Goal: Transaction & Acquisition: Purchase product/service

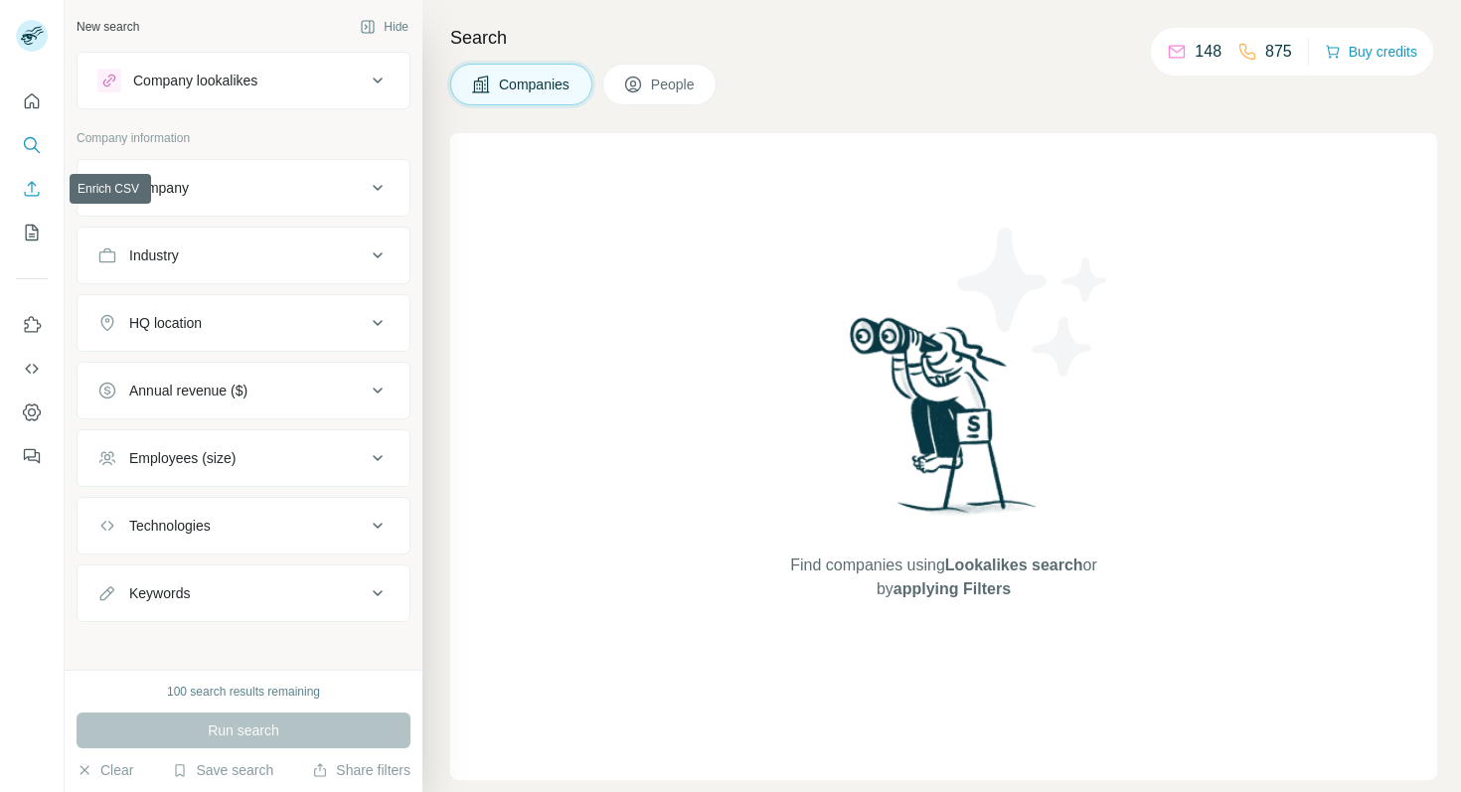
click at [28, 179] on icon "Enrich CSV" at bounding box center [32, 189] width 20 height 20
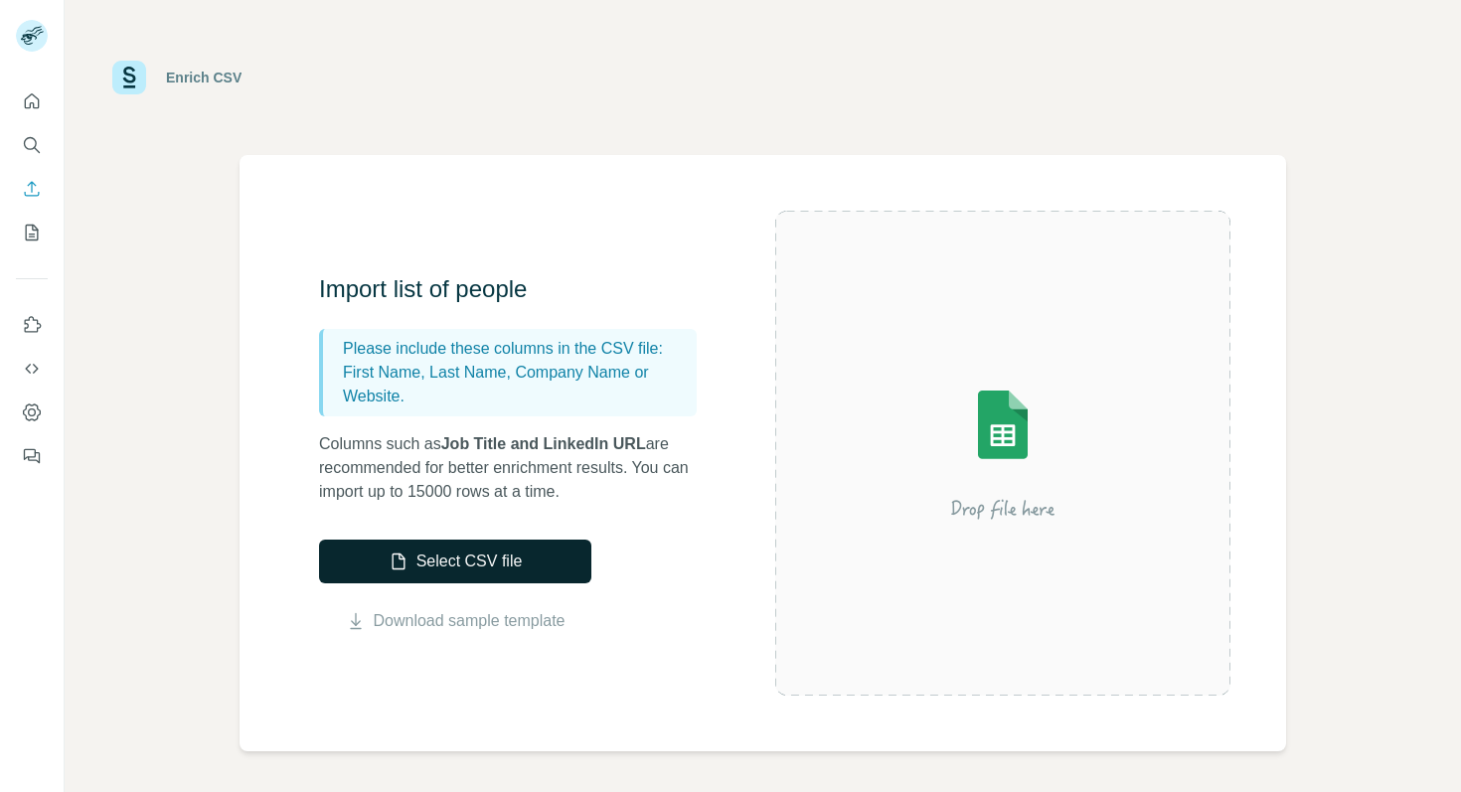
click at [483, 558] on button "Select CSV file" at bounding box center [455, 562] width 272 height 44
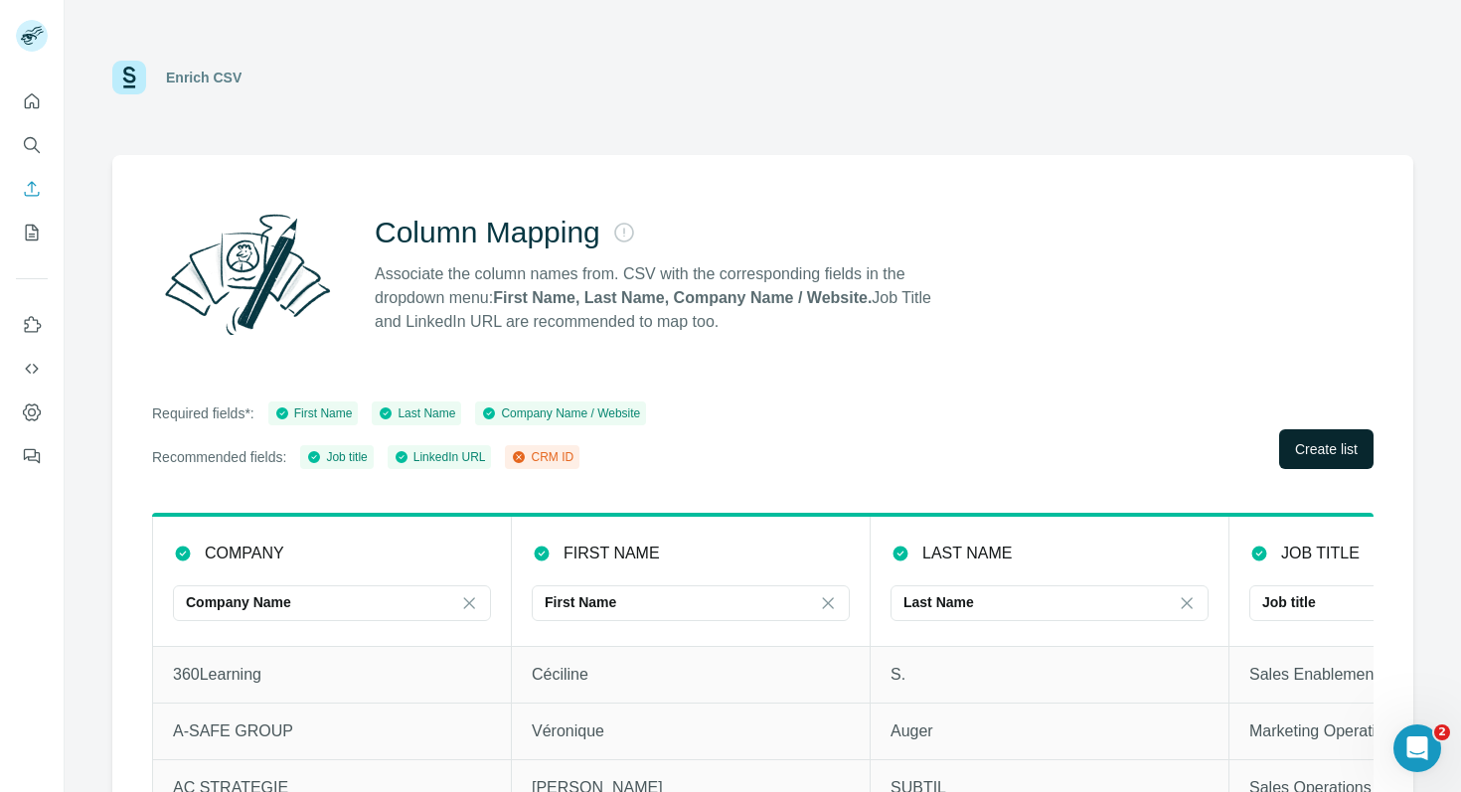
click at [1317, 440] on span "Create list" at bounding box center [1326, 449] width 63 height 20
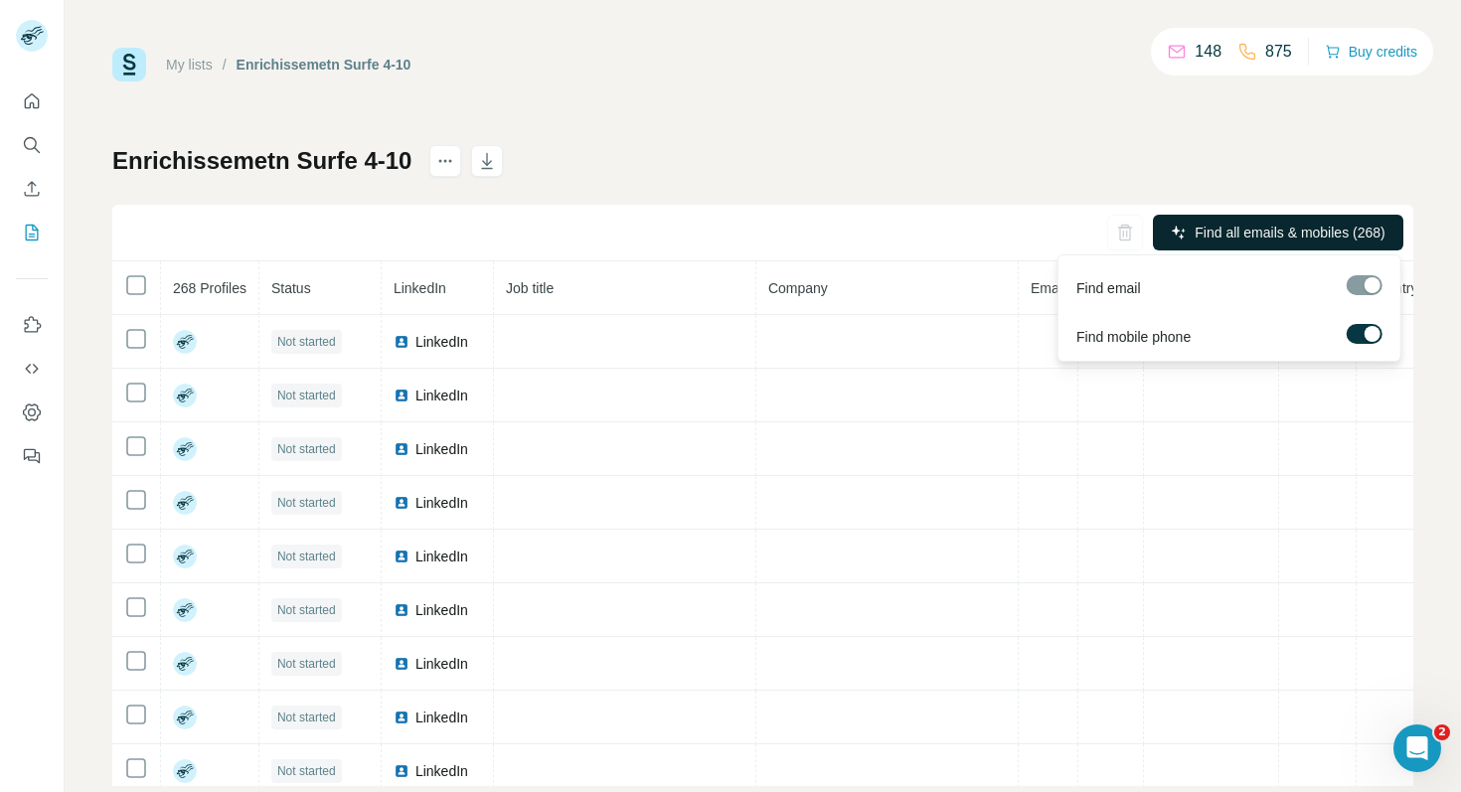
click at [1233, 232] on span "Find all emails & mobiles (268)" at bounding box center [1289, 233] width 190 height 20
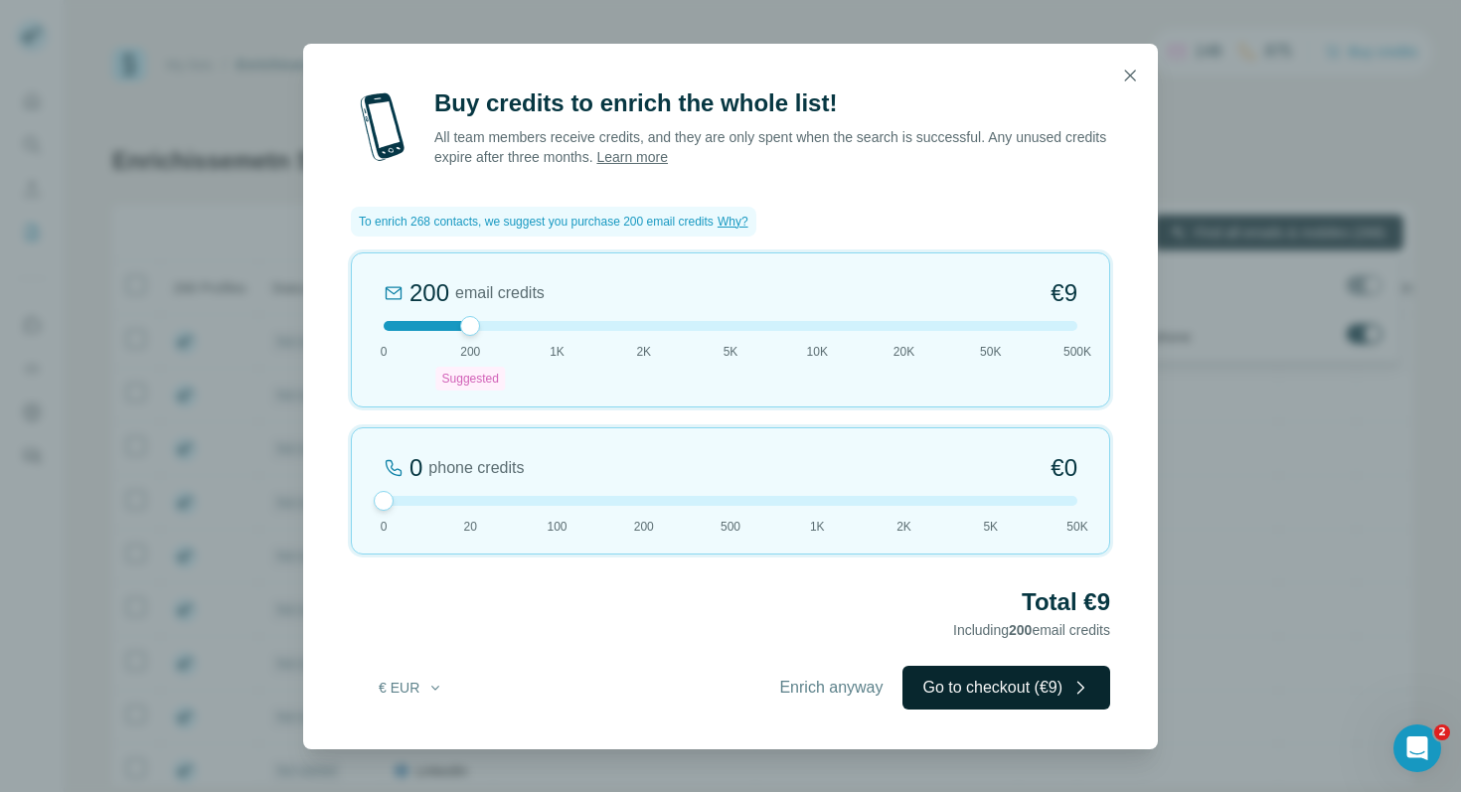
click at [1048, 699] on button "Go to checkout (€9)" at bounding box center [1006, 688] width 208 height 44
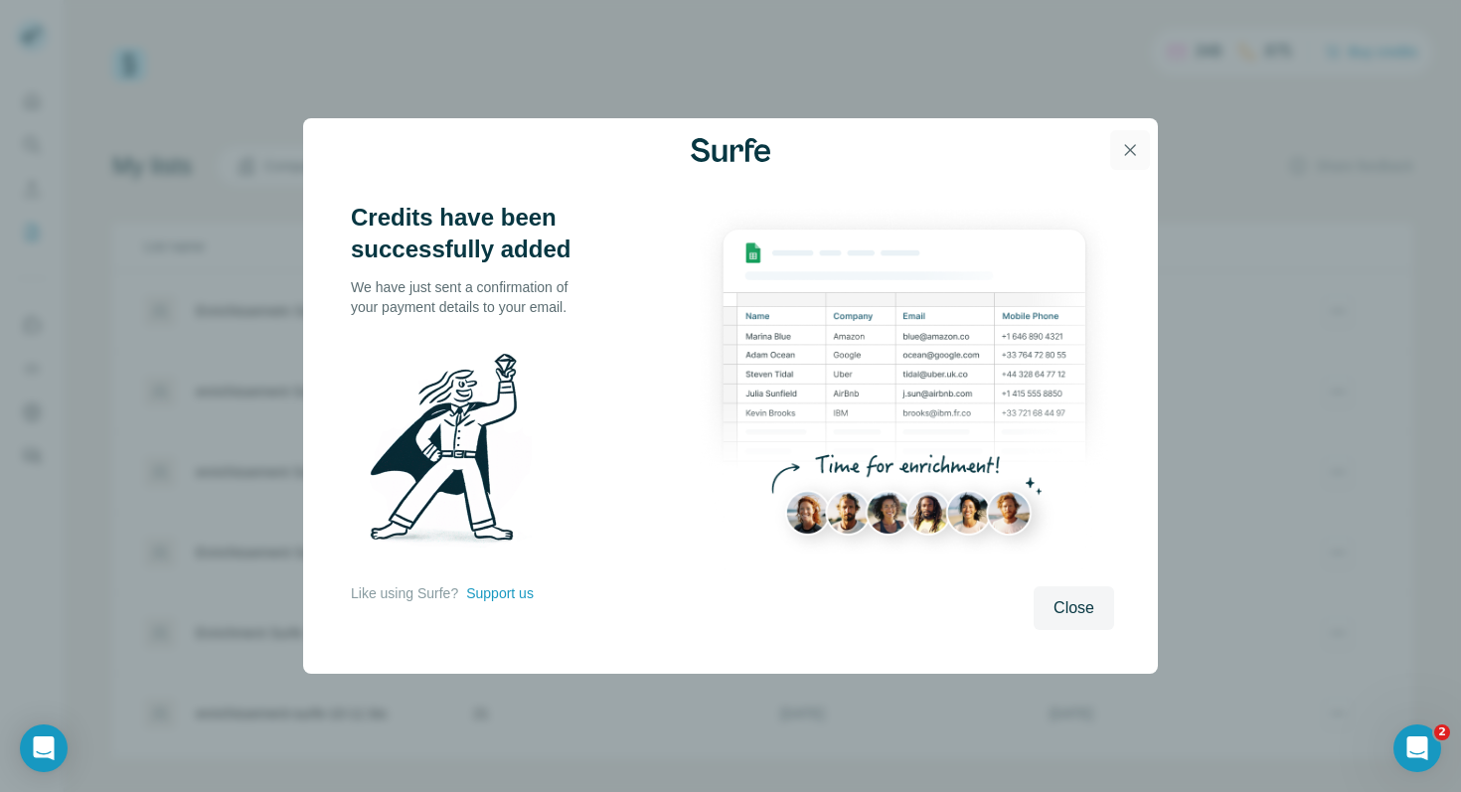
click at [1129, 147] on icon "button" at bounding box center [1130, 150] width 20 height 20
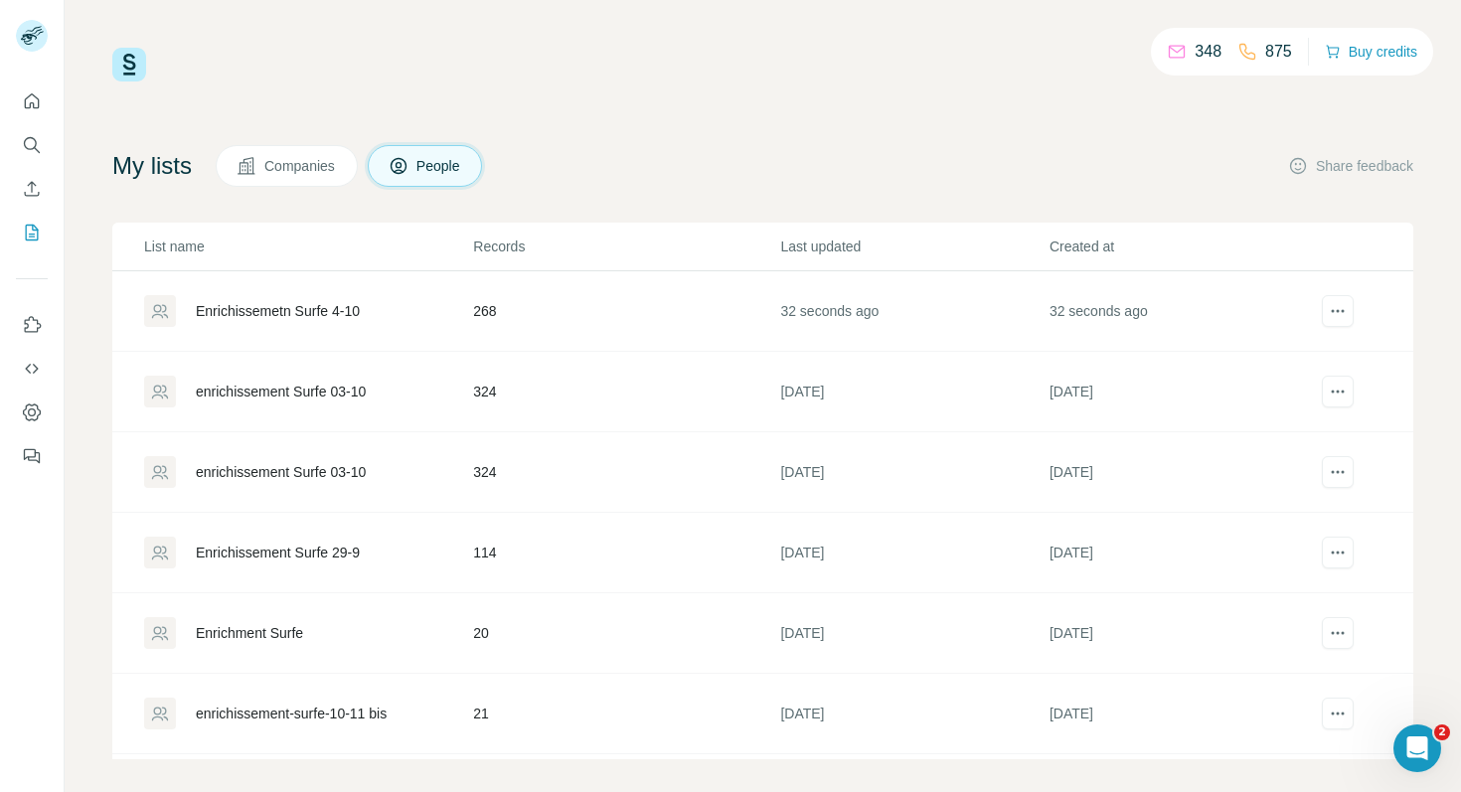
click at [314, 307] on div "Enrichissemetn Surfe 4-10" at bounding box center [278, 311] width 164 height 20
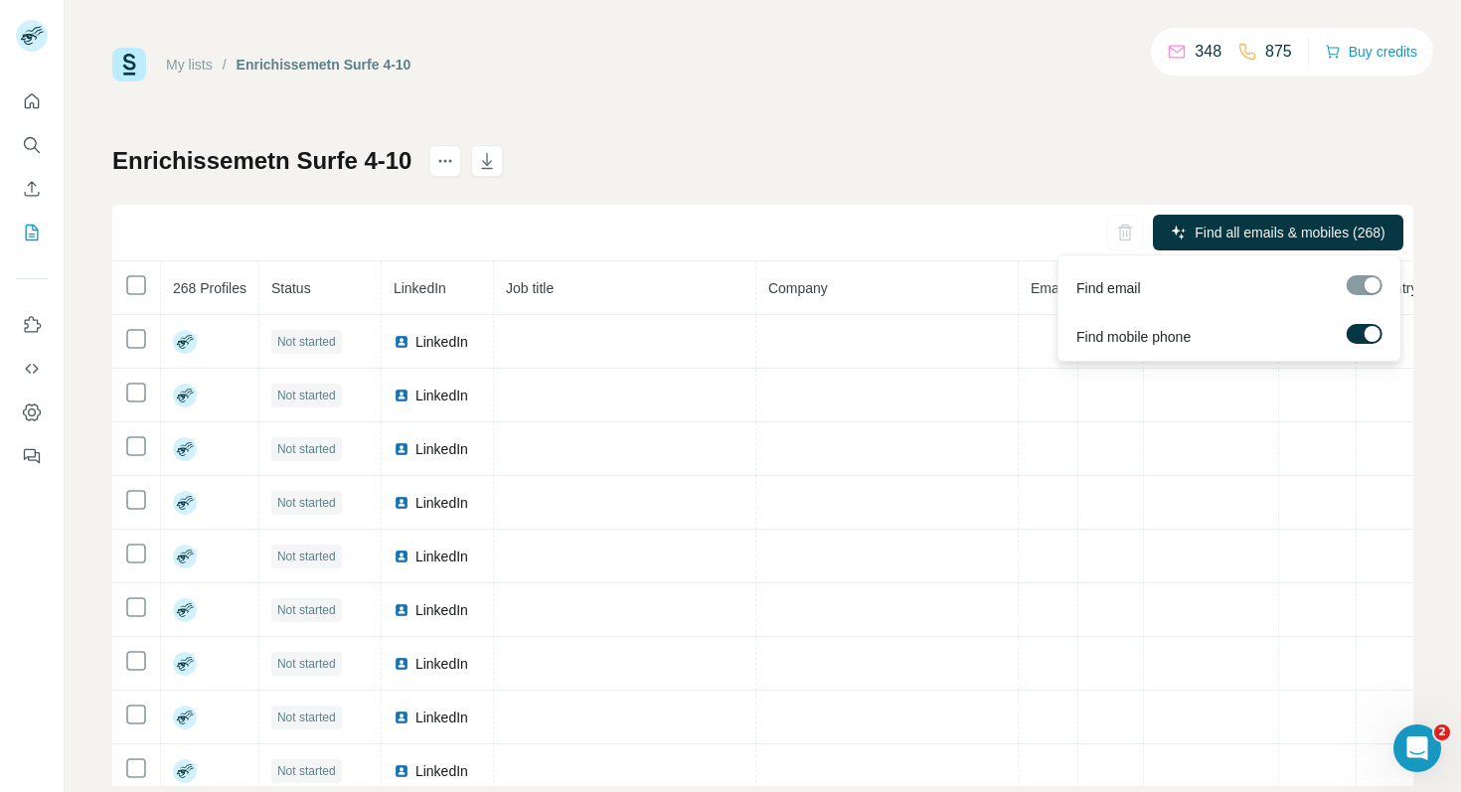
click at [1242, 231] on span "Find all emails & mobiles (268)" at bounding box center [1289, 233] width 190 height 20
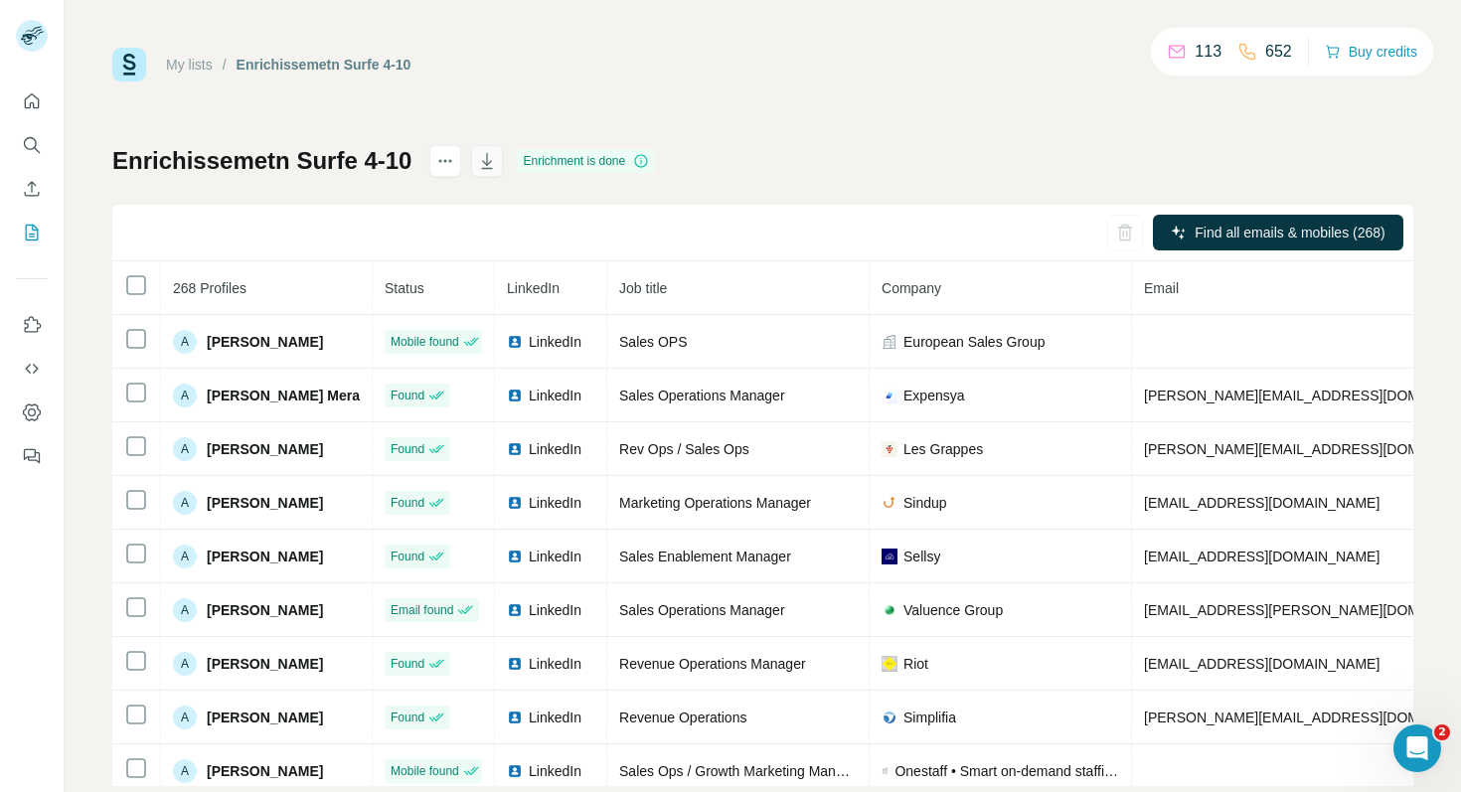
click at [484, 165] on icon "button" at bounding box center [487, 161] width 20 height 20
click at [1418, 742] on icon "Ouvrir le Messenger Intercom" at bounding box center [1414, 745] width 33 height 33
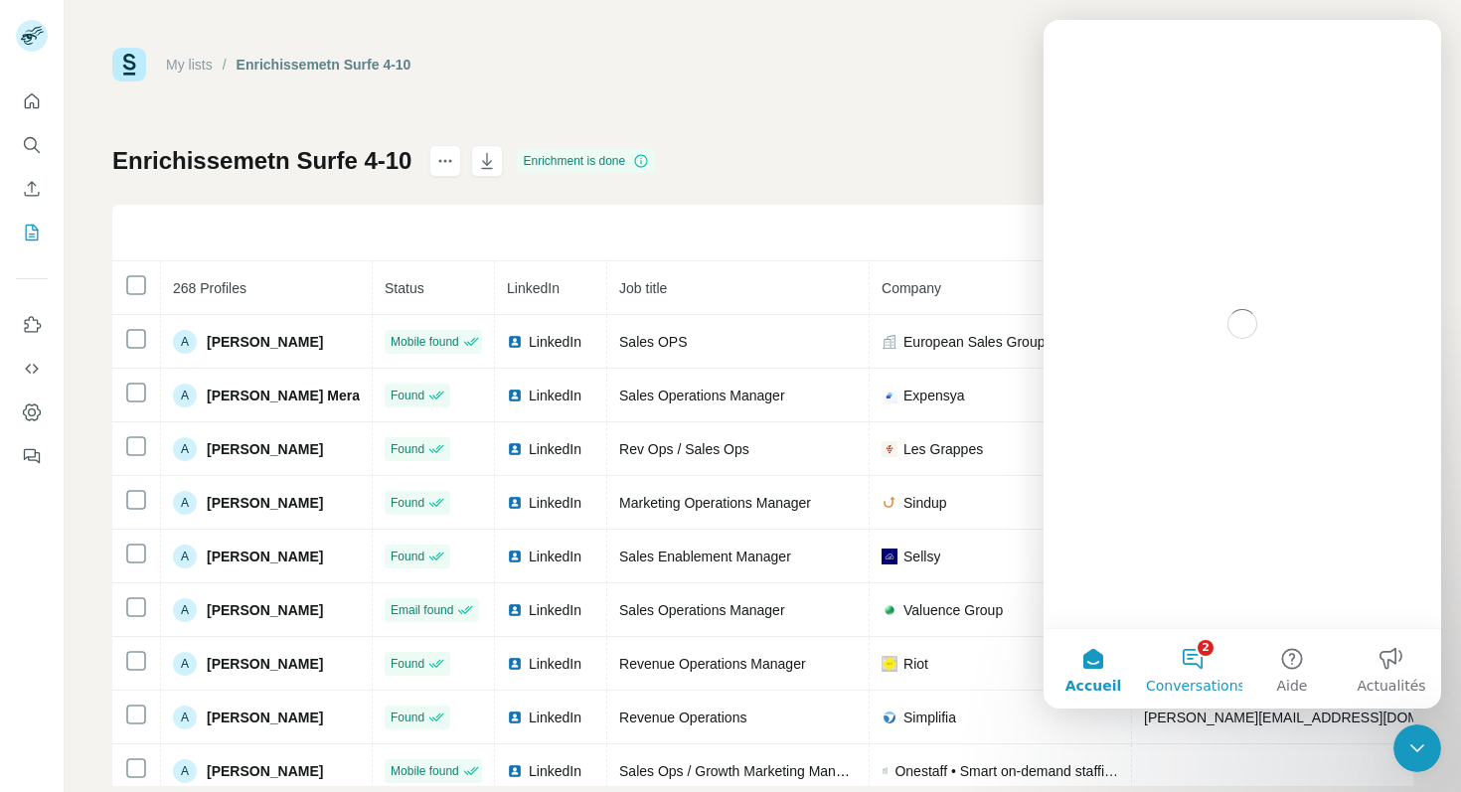
click at [1198, 658] on button "2 Conversations" at bounding box center [1192, 668] width 99 height 79
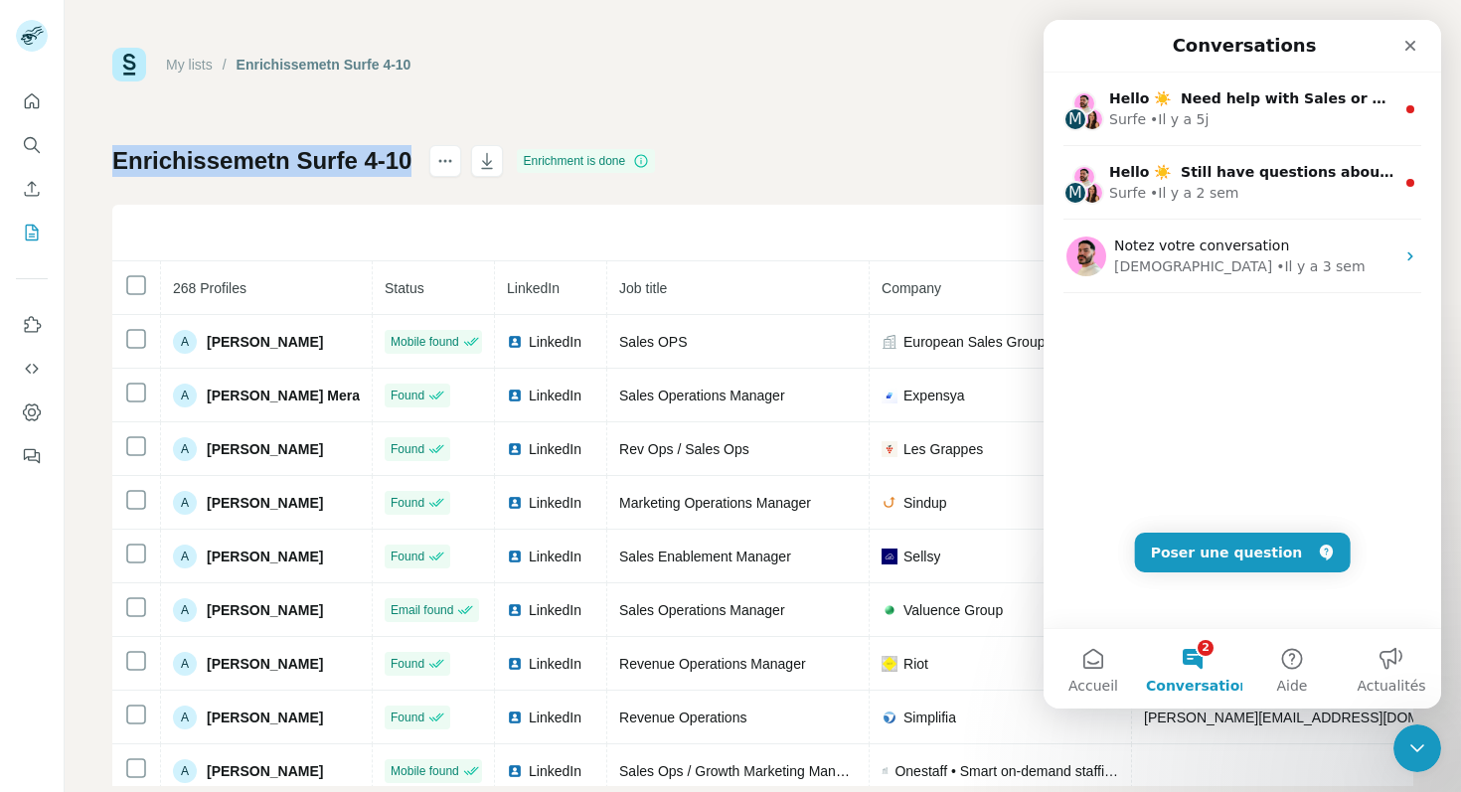
drag, startPoint x: 112, startPoint y: 164, endPoint x: 407, endPoint y: 167, distance: 295.1
click at [407, 167] on h1 "Enrichissemetn Surfe 4-10" at bounding box center [261, 161] width 299 height 32
copy h1 "Enrichissemetn Surfe 4-10"
click at [1225, 550] on button "Poser une question" at bounding box center [1243, 553] width 216 height 40
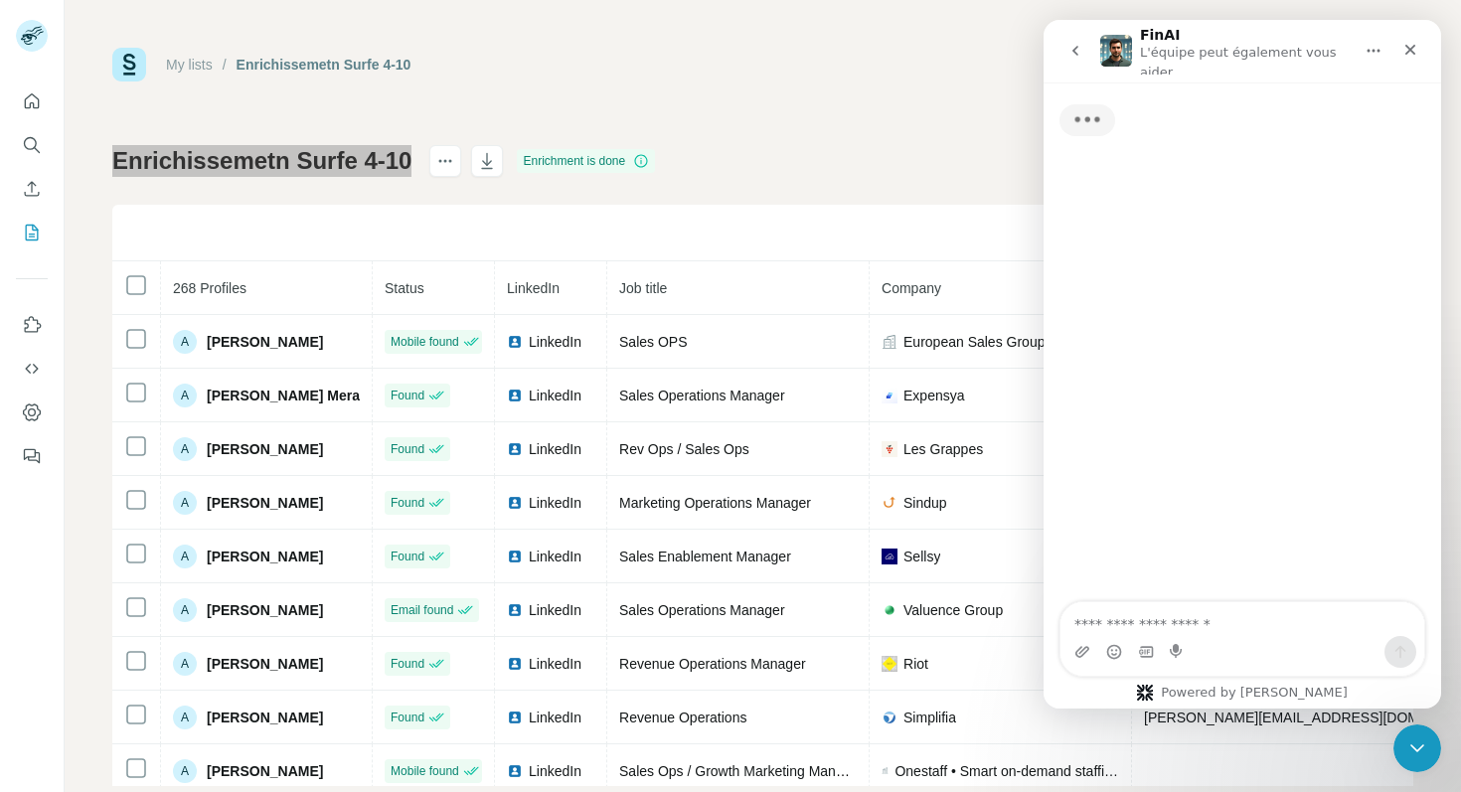
click at [1119, 618] on textarea "Posez une question..." at bounding box center [1242, 619] width 364 height 34
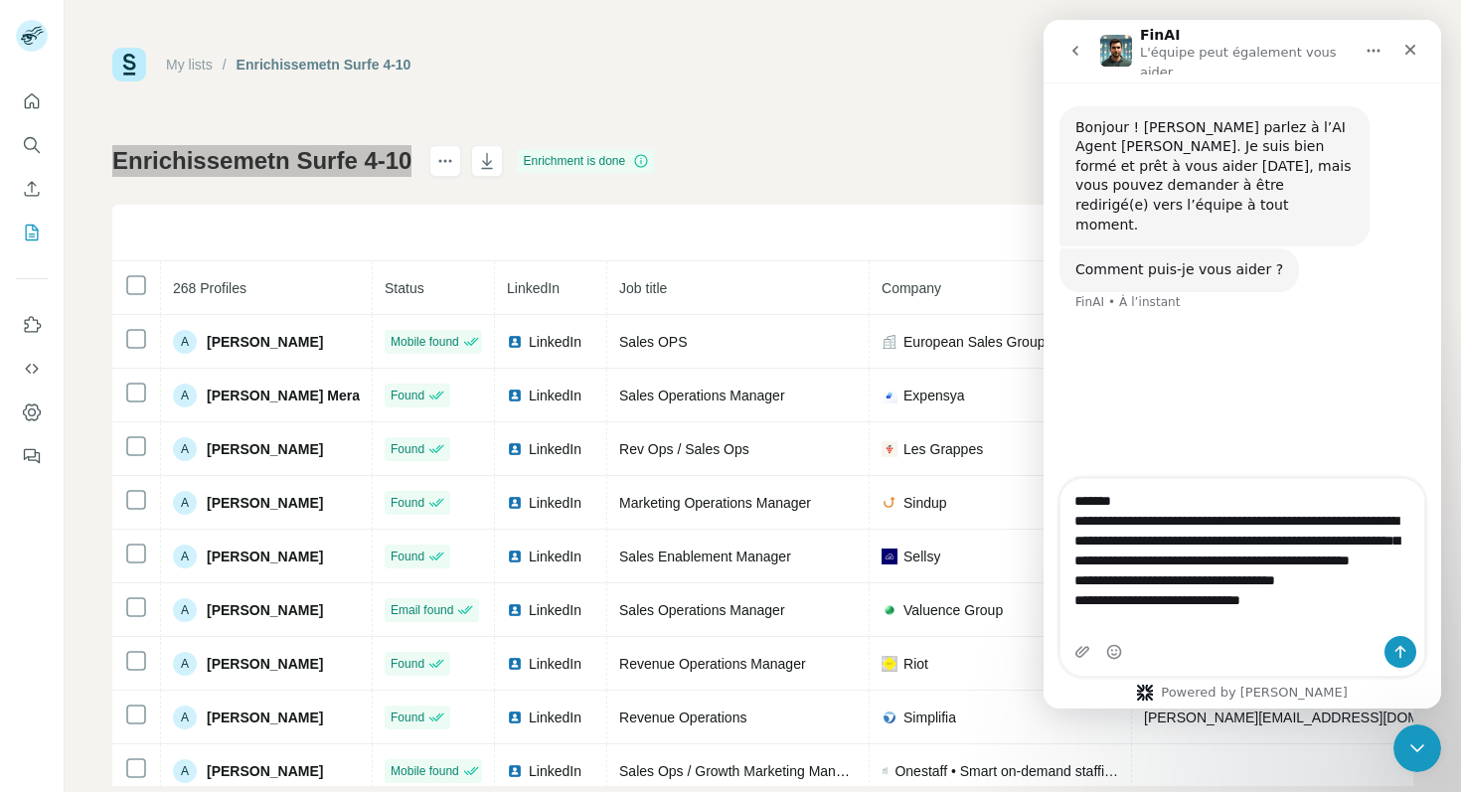
scroll to position [12, 0]
type textarea "**********"
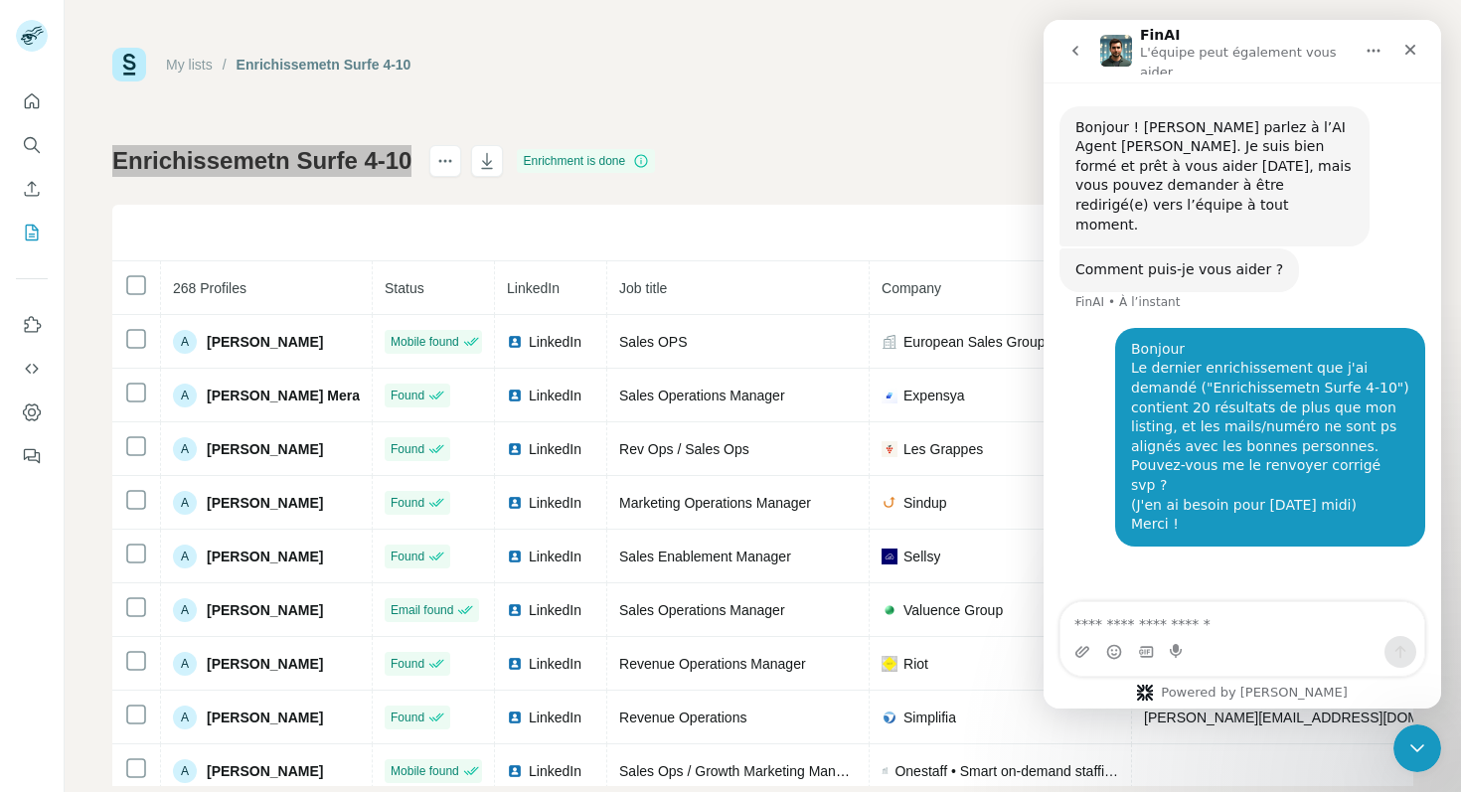
scroll to position [0, 0]
